Goal: Navigation & Orientation: Understand site structure

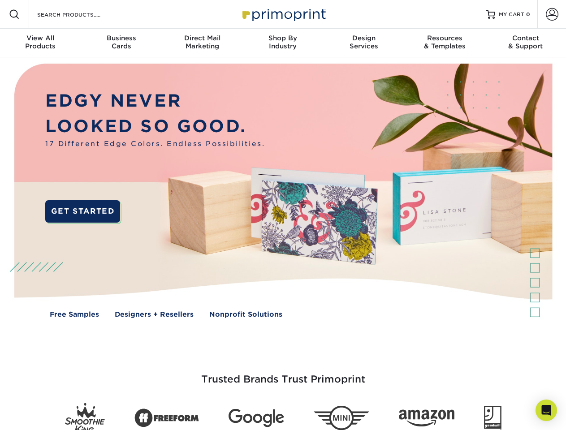
click at [283, 215] on img at bounding box center [283, 197] width 560 height 280
click at [14, 14] on span at bounding box center [14, 14] width 11 height 11
click at [552, 14] on span at bounding box center [552, 14] width 13 height 13
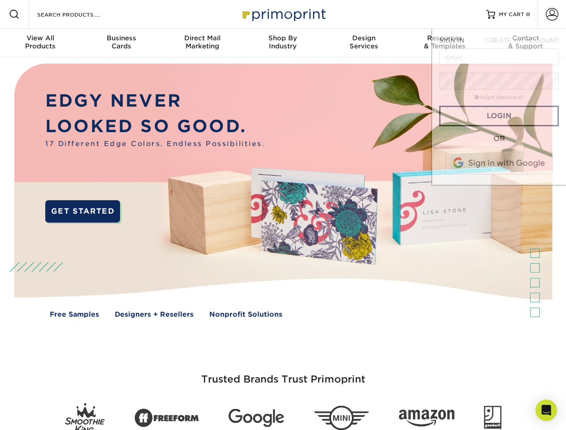
click at [40, 43] on div "View All Products" at bounding box center [40, 42] width 81 height 16
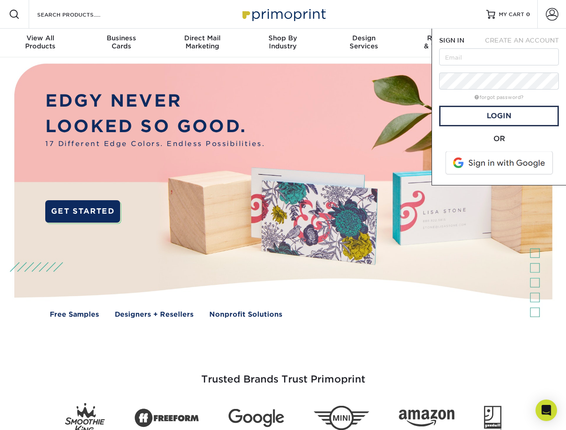
click at [121, 43] on div "Business Cards" at bounding box center [121, 42] width 81 height 16
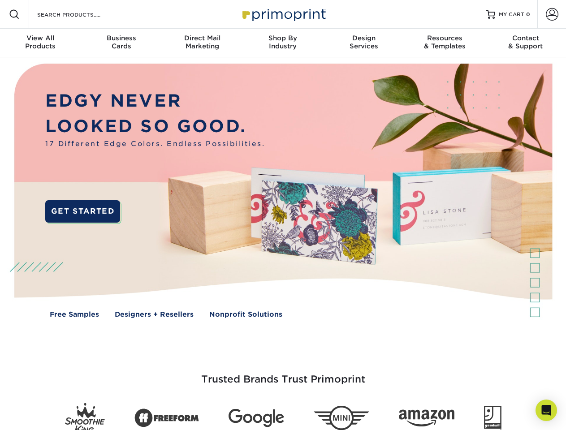
click at [202, 43] on div "Direct Mail Marketing" at bounding box center [202, 42] width 81 height 16
click at [283, 43] on div "Shop By Industry" at bounding box center [283, 42] width 81 height 16
click at [364, 43] on div "Design Services" at bounding box center [364, 42] width 81 height 16
click at [445, 43] on div "Resources & Templates" at bounding box center [444, 42] width 81 height 16
click at [526, 43] on div "Contact & Support" at bounding box center [526, 42] width 81 height 16
